Goal: Transaction & Acquisition: Obtain resource

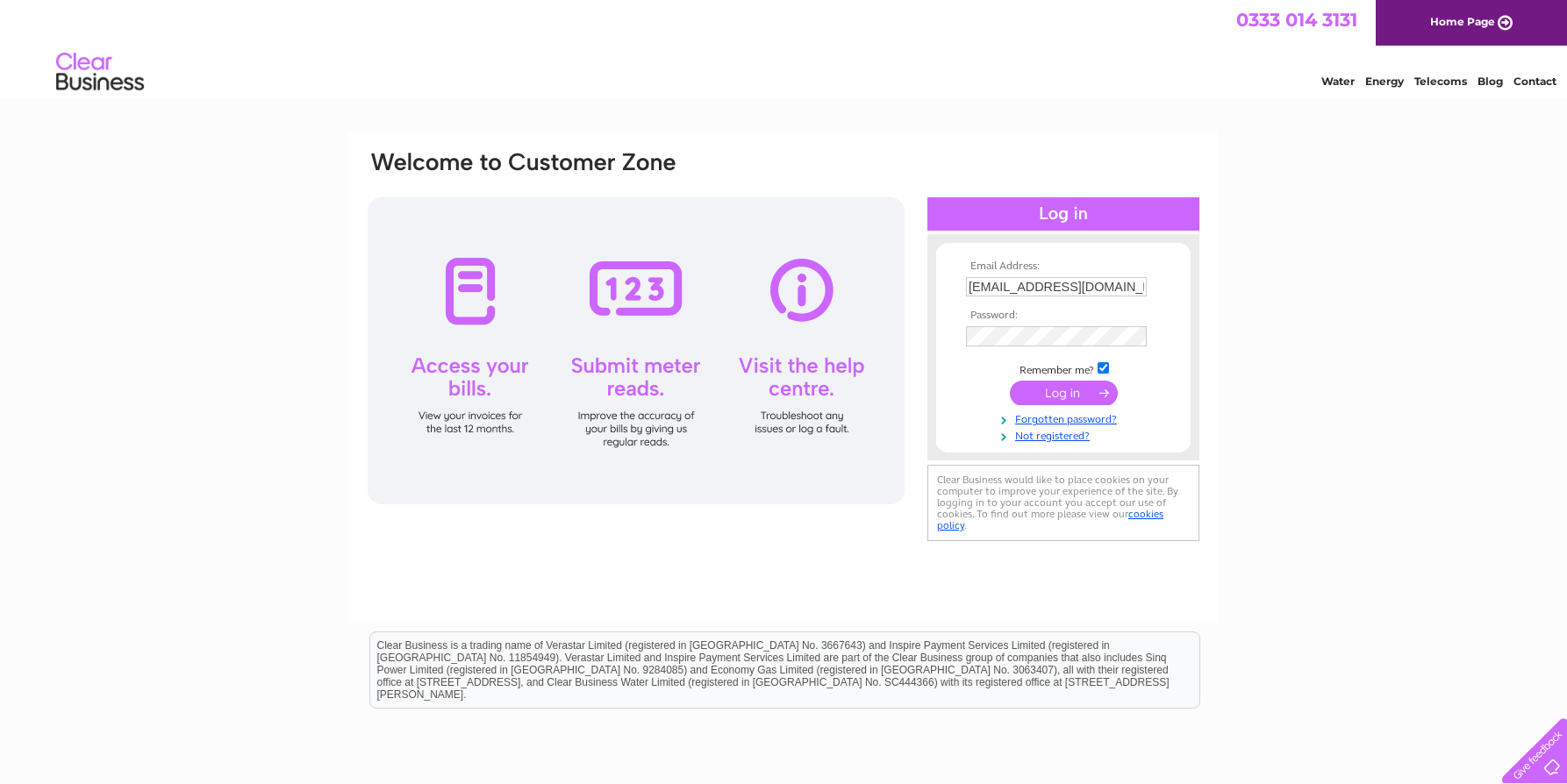
click at [1060, 398] on input "submit" at bounding box center [1063, 392] width 108 height 24
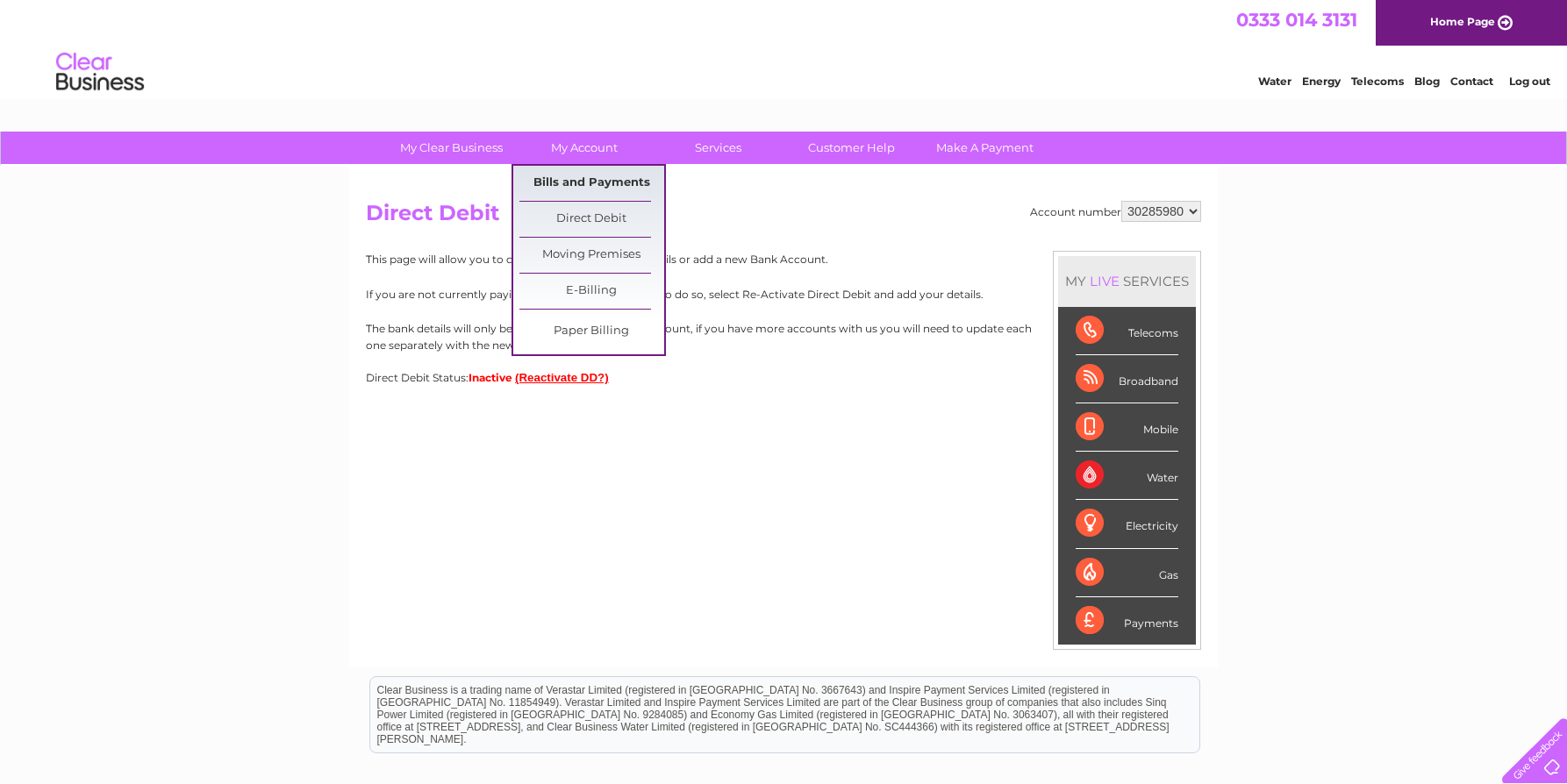
click at [592, 178] on link "Bills and Payments" at bounding box center [592, 183] width 144 height 35
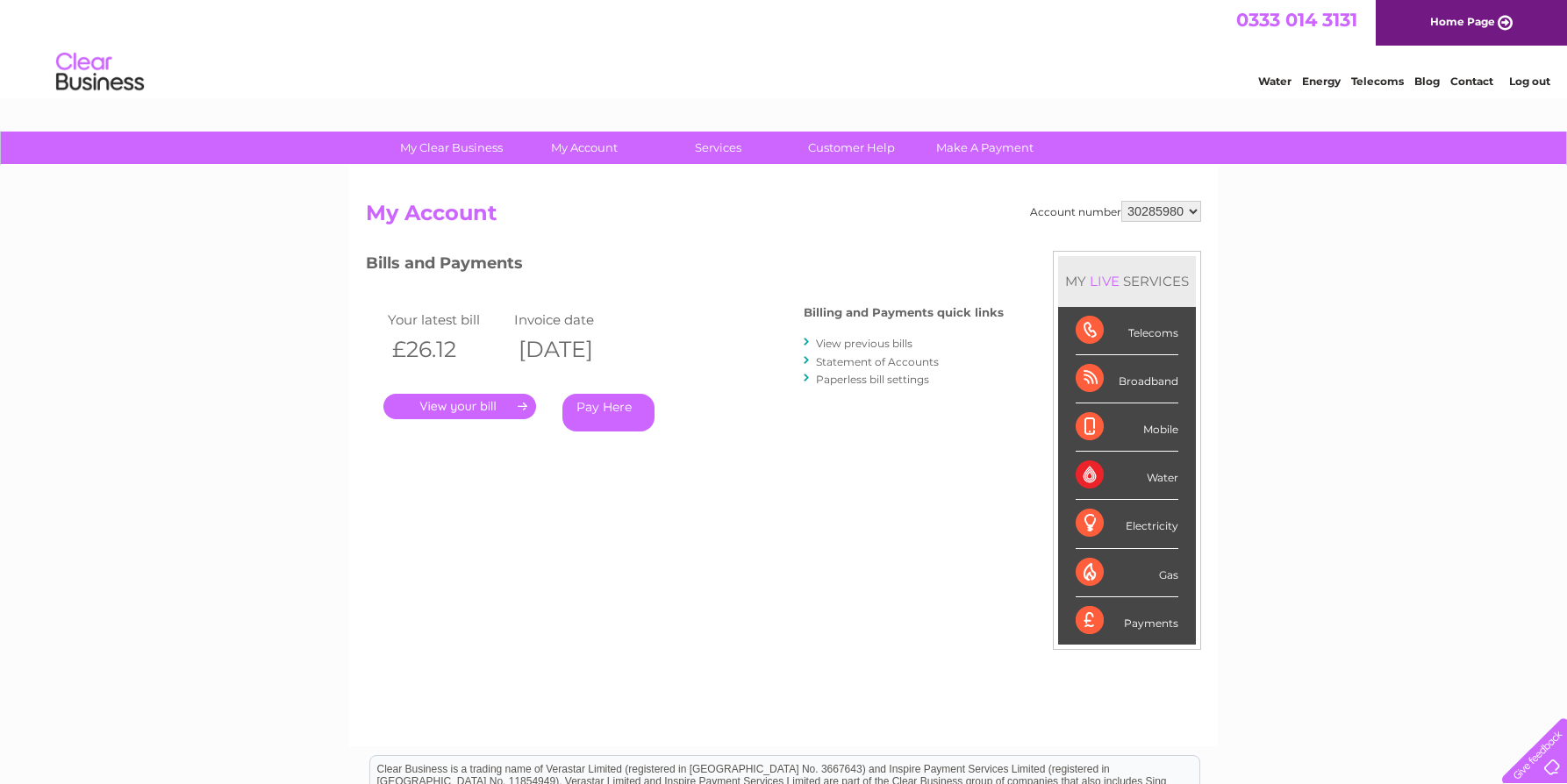
click at [883, 343] on link "View previous bills" at bounding box center [864, 343] width 97 height 14
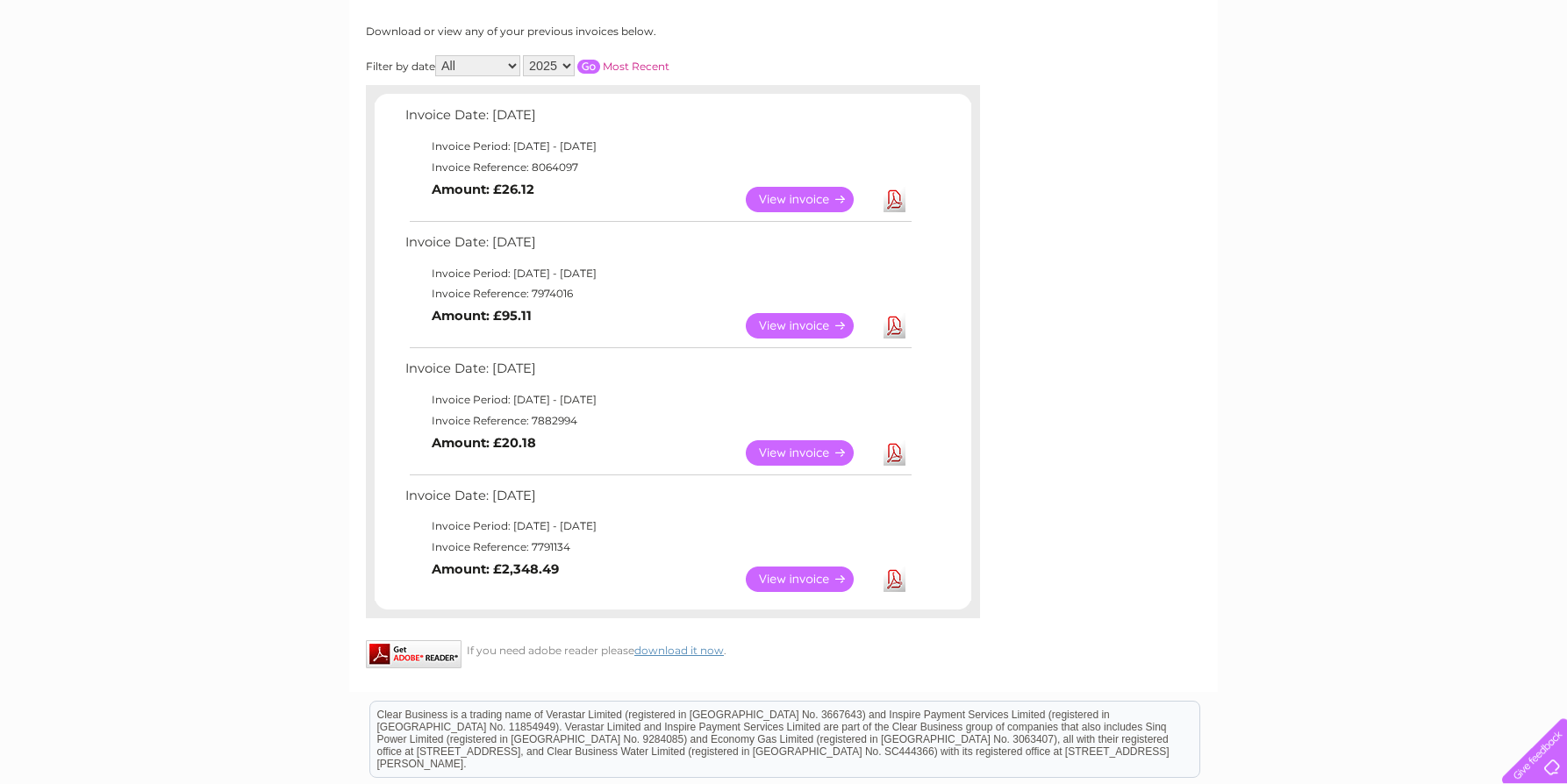
scroll to position [238, 0]
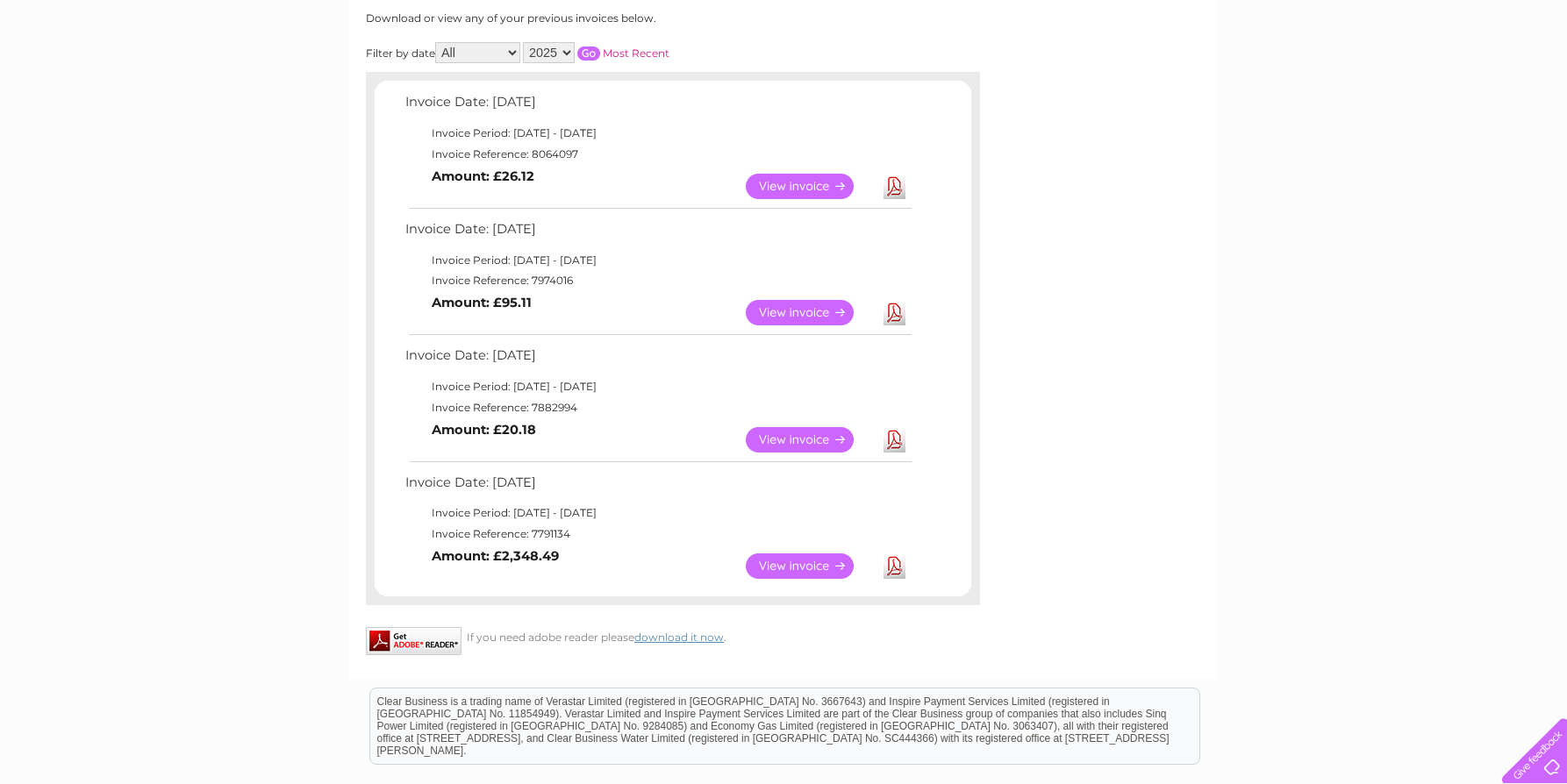
click at [808, 188] on link "View" at bounding box center [810, 186] width 129 height 25
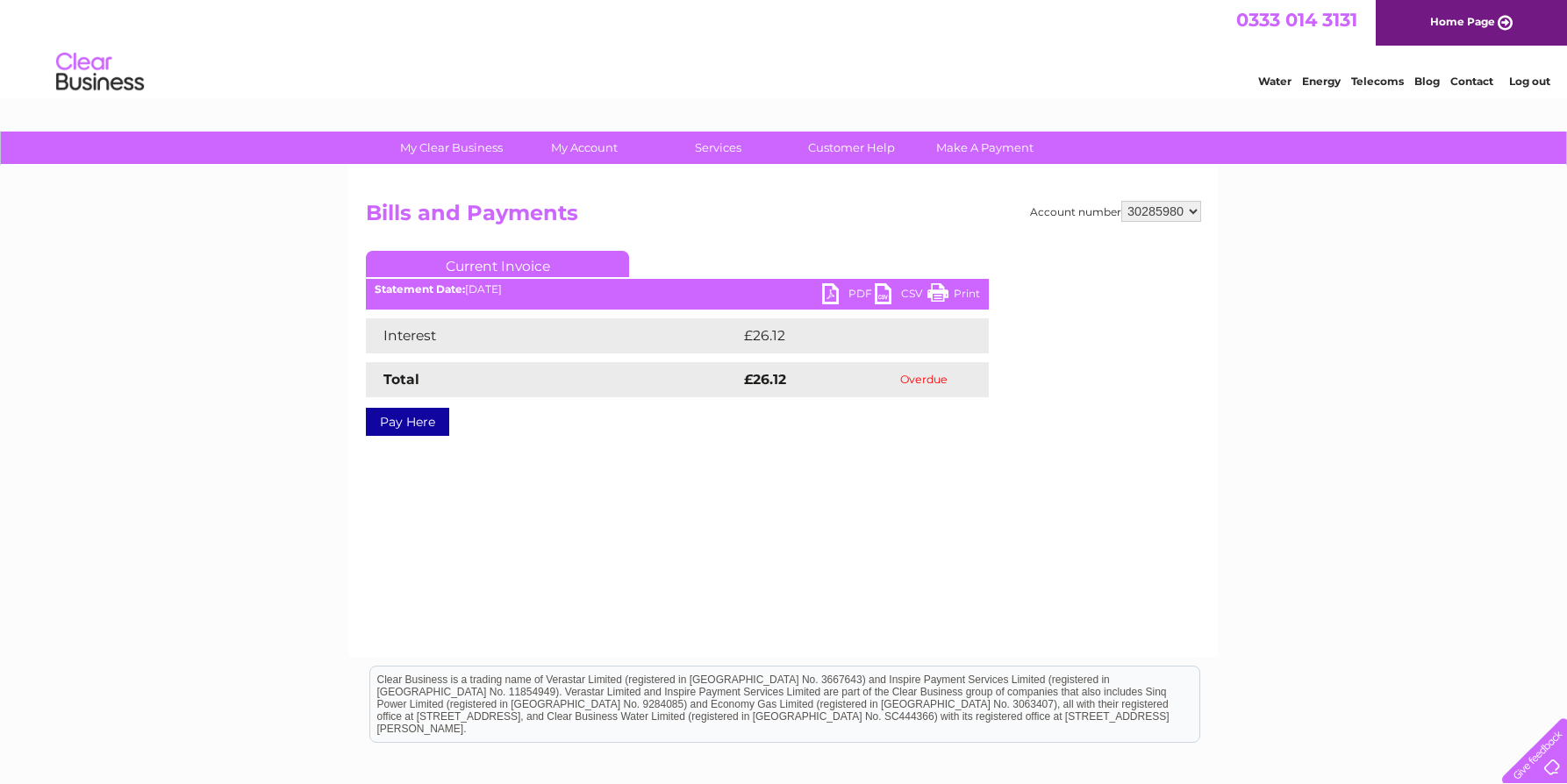
click at [856, 297] on link "PDF" at bounding box center [848, 296] width 52 height 25
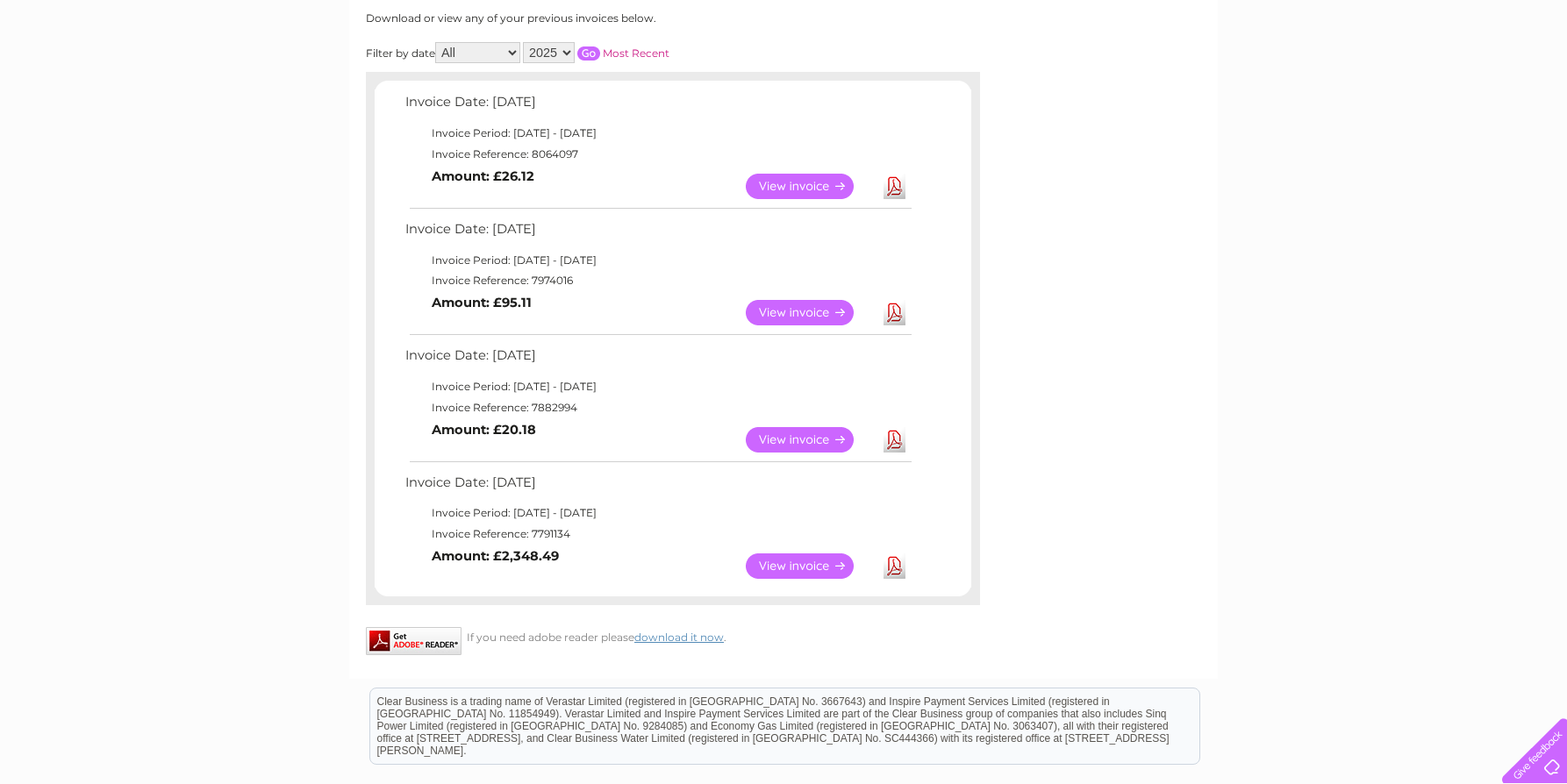
click at [799, 312] on link "View" at bounding box center [810, 312] width 129 height 25
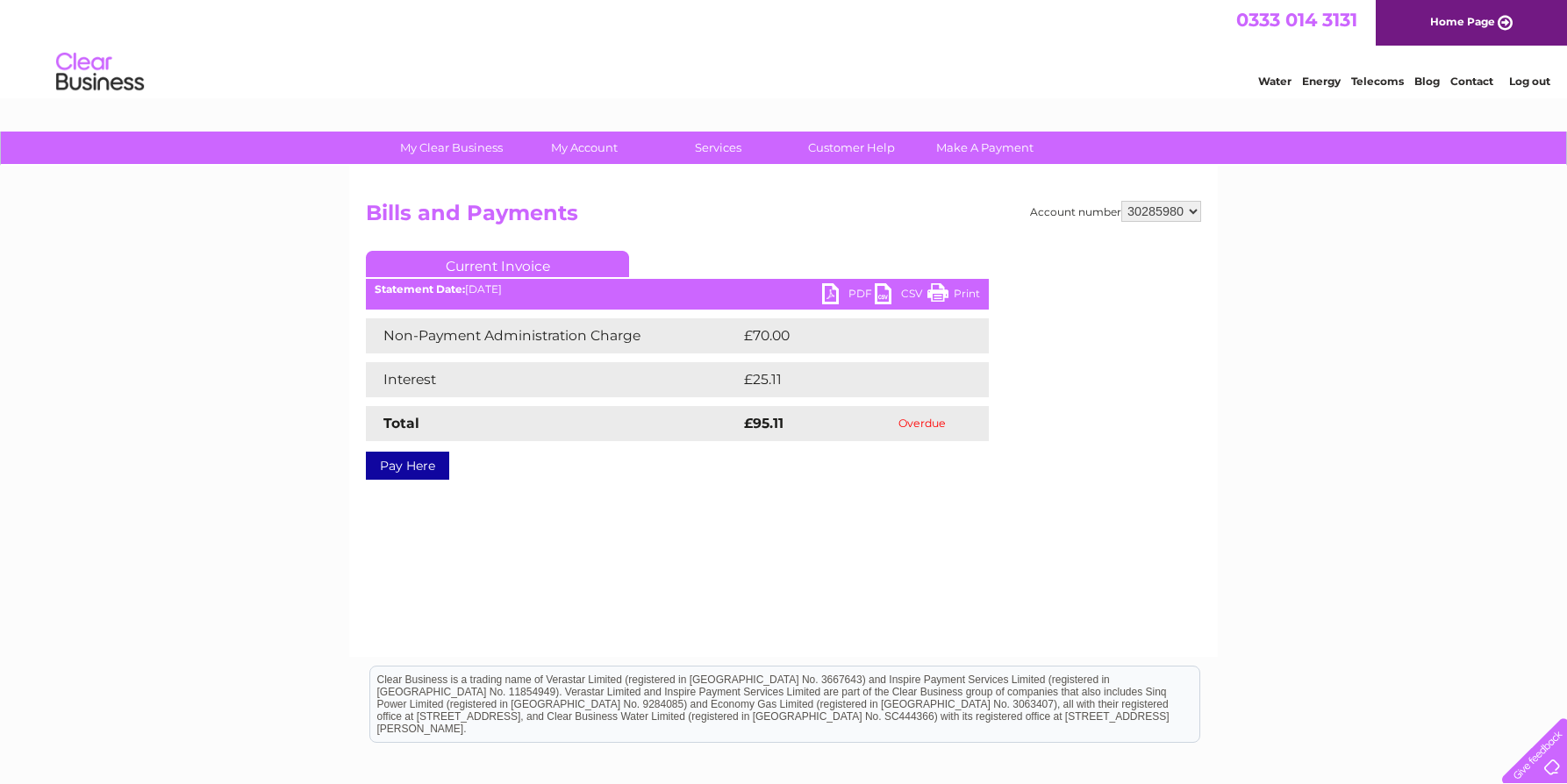
click at [847, 289] on link "PDF" at bounding box center [848, 296] width 52 height 25
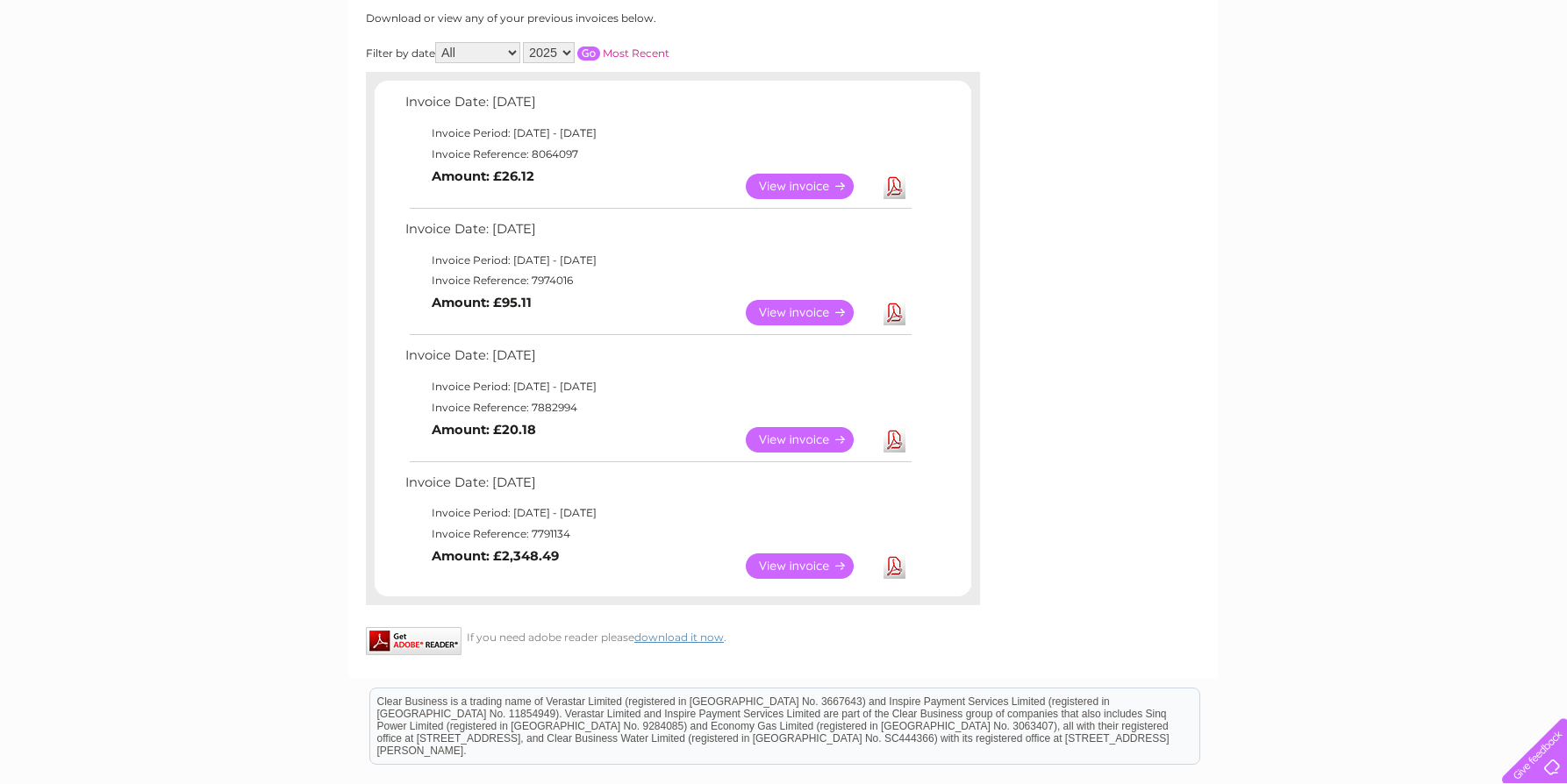
click at [893, 568] on link "Download" at bounding box center [894, 566] width 22 height 25
